Goal: Information Seeking & Learning: Learn about a topic

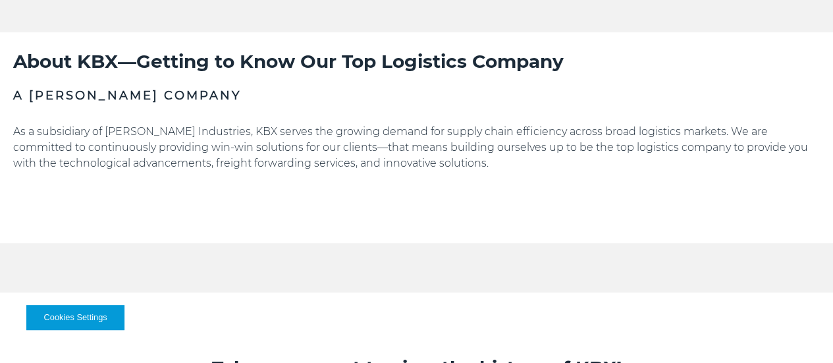
scroll to position [282, 0]
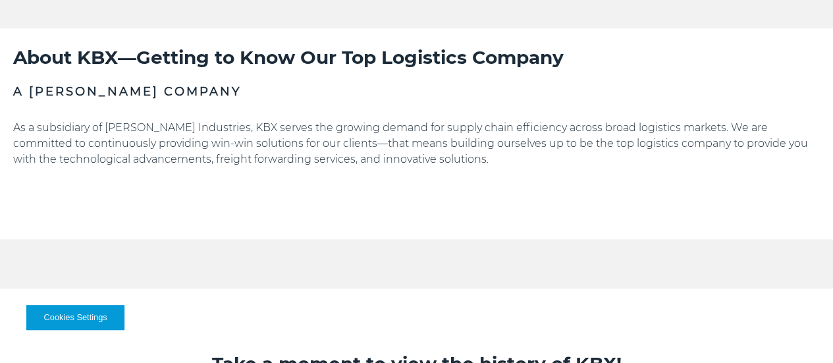
drag, startPoint x: 836, startPoint y: 50, endPoint x: 842, endPoint y: 71, distance: 22.1
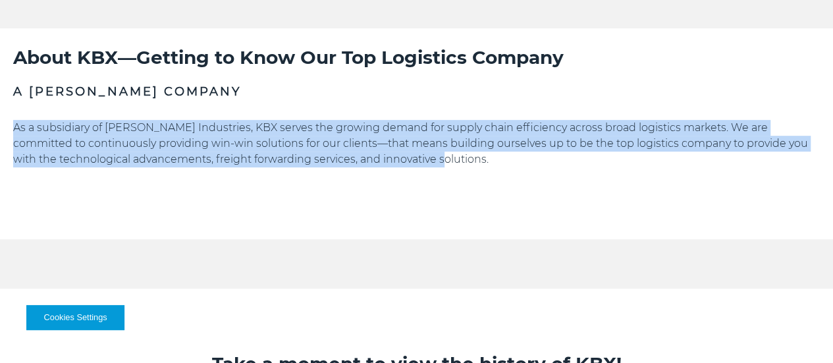
drag, startPoint x: 129, startPoint y: 203, endPoint x: 414, endPoint y: 250, distance: 288.3
click at [414, 239] on section "About KBX—Getting to Know Our Top Logistics Company A [PERSON_NAME] Company As …" at bounding box center [417, 133] width 840 height 211
copy p "As a subsidiary of [PERSON_NAME] Industries, KBX serves the growing demand for …"
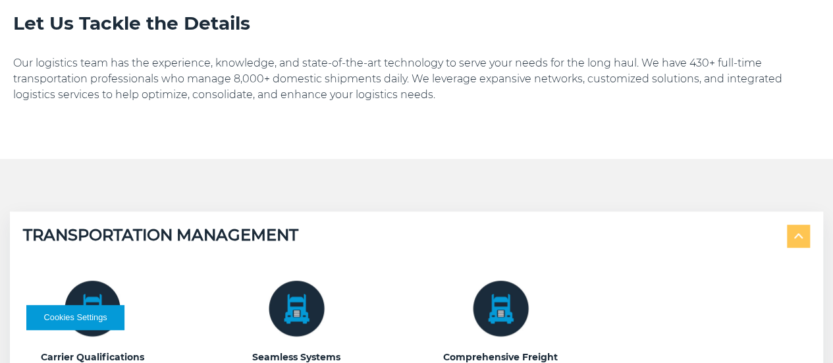
scroll to position [319, 0]
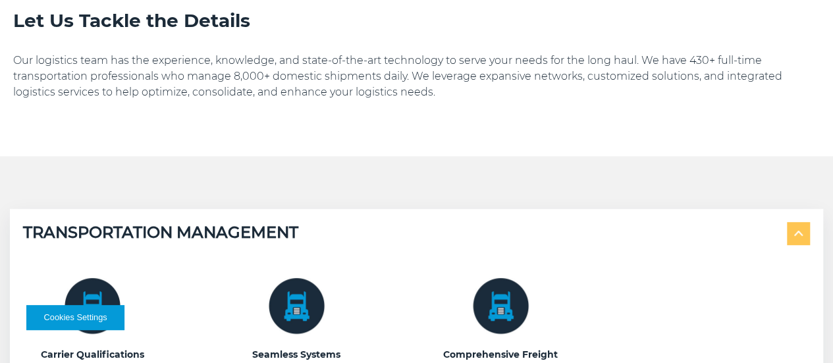
drag, startPoint x: 128, startPoint y: 94, endPoint x: 377, endPoint y: 138, distance: 253.4
click at [377, 138] on section "Let Us Tackle the Details Our logistics team has the experience, knowledge, and…" at bounding box center [417, 73] width 840 height 165
copy p "Our logistics team has the experience, knowledge, and state-of-the-art technolo…"
